Goal: Transaction & Acquisition: Download file/media

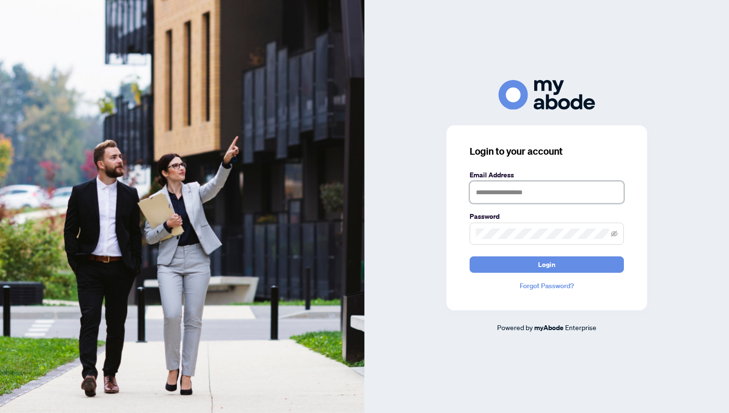
click at [501, 194] on input "text" at bounding box center [547, 192] width 154 height 22
type input "**********"
click at [518, 249] on form "**********" at bounding box center [547, 221] width 154 height 103
click at [470, 256] on button "Login" at bounding box center [547, 264] width 154 height 16
click at [504, 259] on button "Login" at bounding box center [547, 264] width 154 height 16
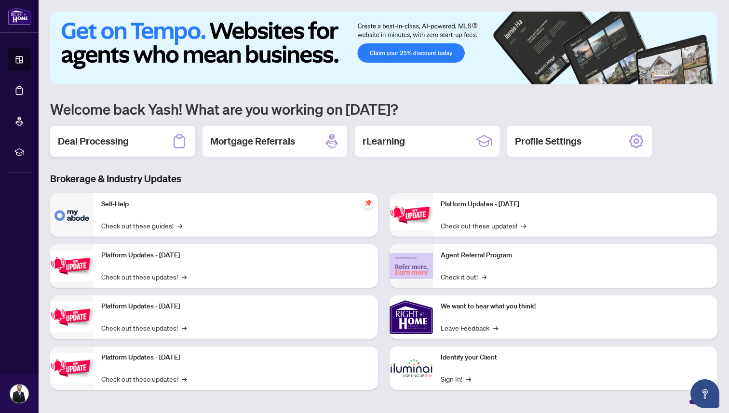
click at [147, 149] on div "Deal Processing" at bounding box center [122, 141] width 145 height 31
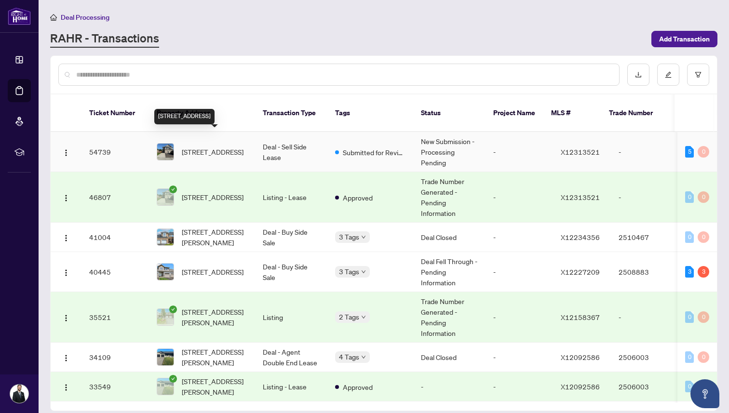
click at [204, 147] on span "96 Stonehaven Way, Arnprior, Ontario K7S 0H7, Canada" at bounding box center [213, 152] width 62 height 11
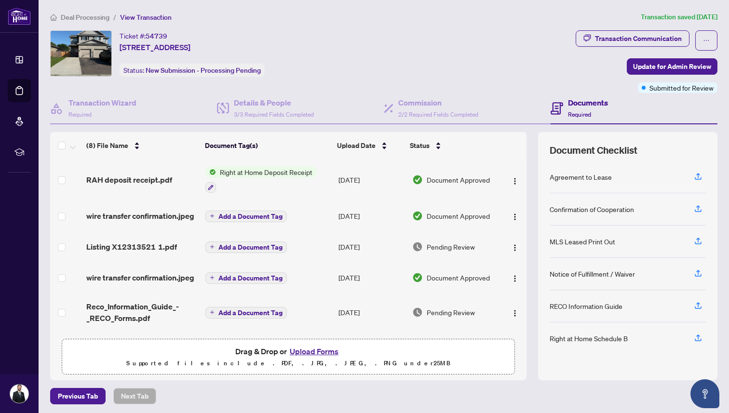
click at [248, 173] on span "Right at Home Deposit Receipt" at bounding box center [266, 172] width 100 height 11
click at [249, 221] on span "Right at Home Deposit Receipt" at bounding box center [265, 219] width 100 height 11
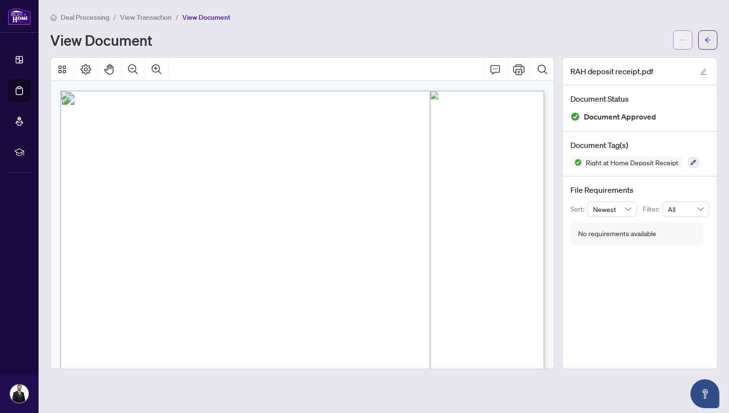
click at [677, 41] on button "button" at bounding box center [682, 39] width 19 height 19
click at [638, 61] on span "Download" at bounding box center [647, 60] width 73 height 11
